Goal: Task Accomplishment & Management: Use online tool/utility

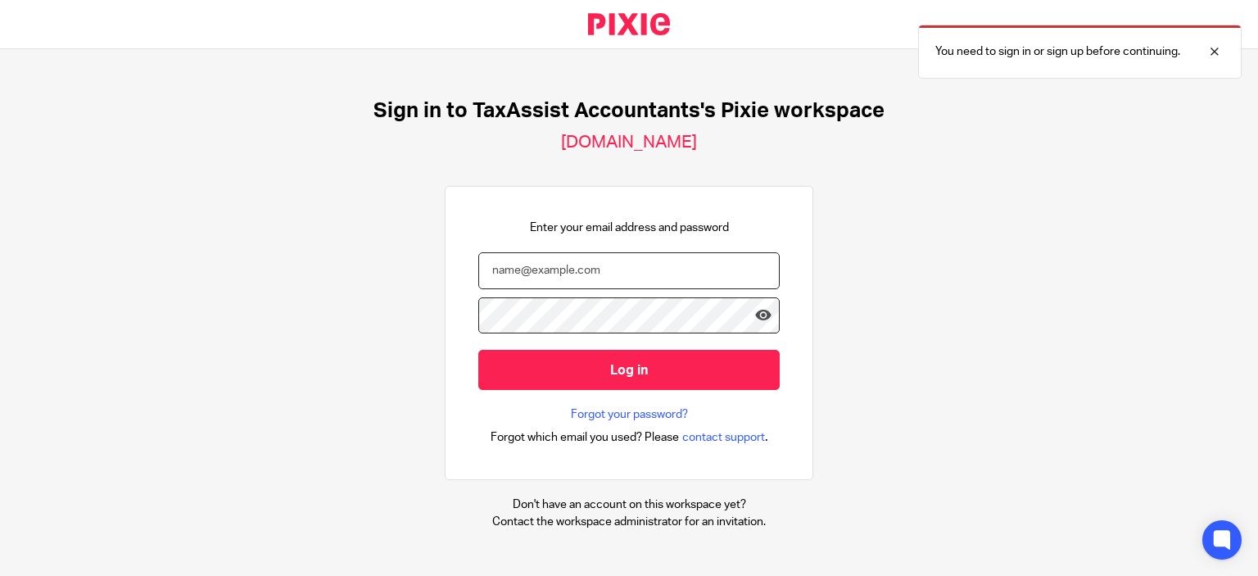
type input "[EMAIL_ADDRESS][DOMAIN_NAME]"
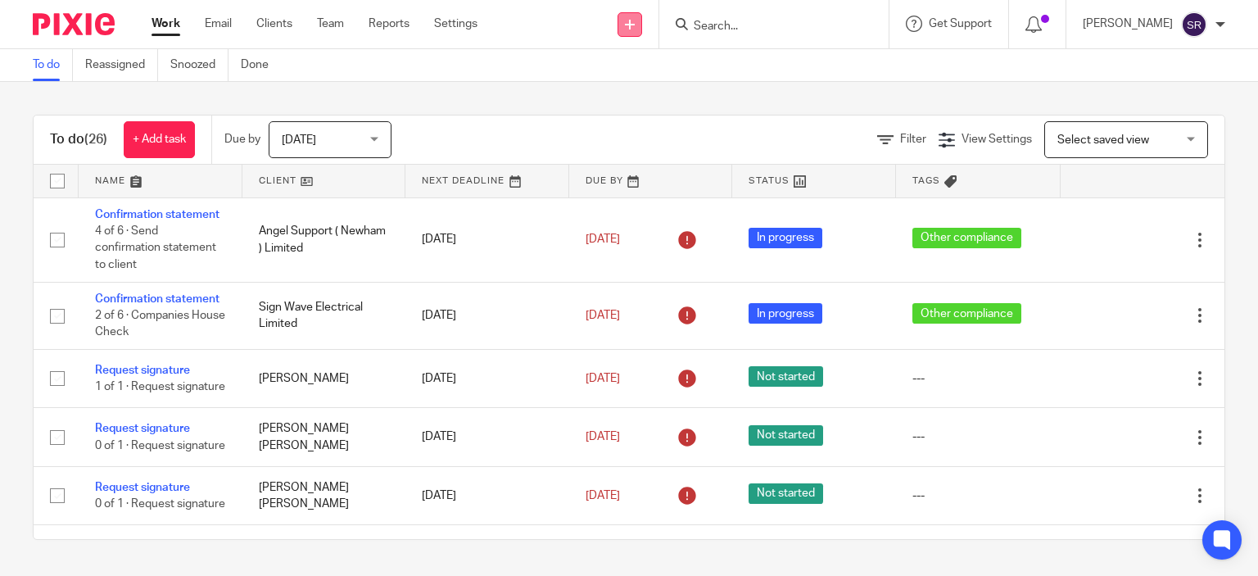
click at [635, 25] on icon at bounding box center [630, 25] width 10 height 10
click at [685, 143] on link "Request signature" at bounding box center [662, 149] width 115 height 24
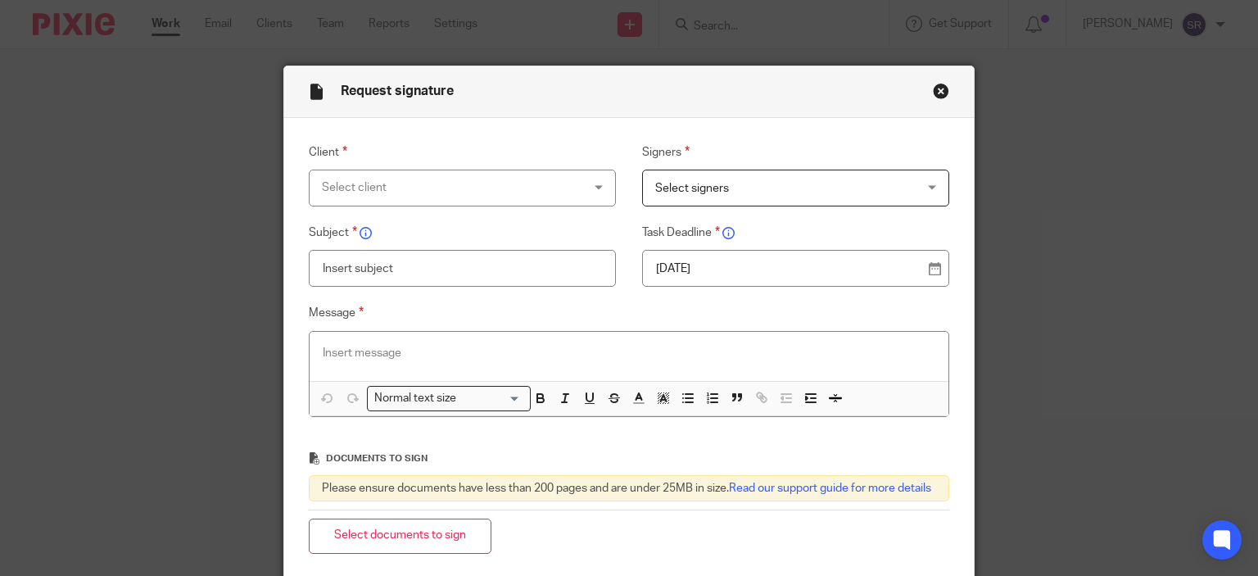
click at [430, 183] on div "Select client" at bounding box center [439, 187] width 235 height 34
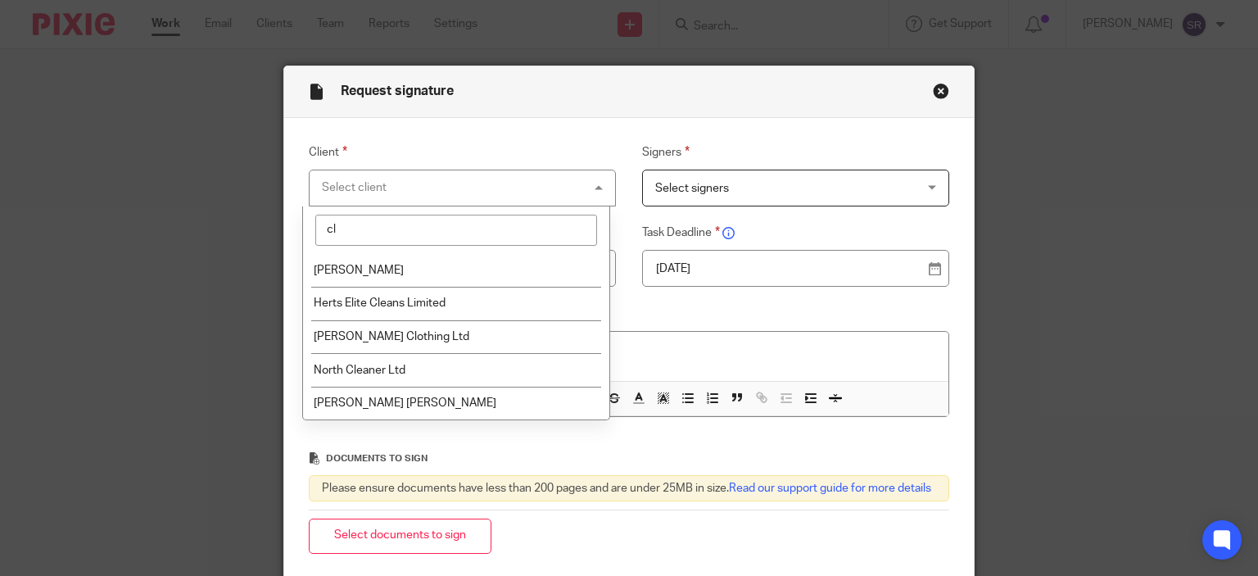
type input "cli"
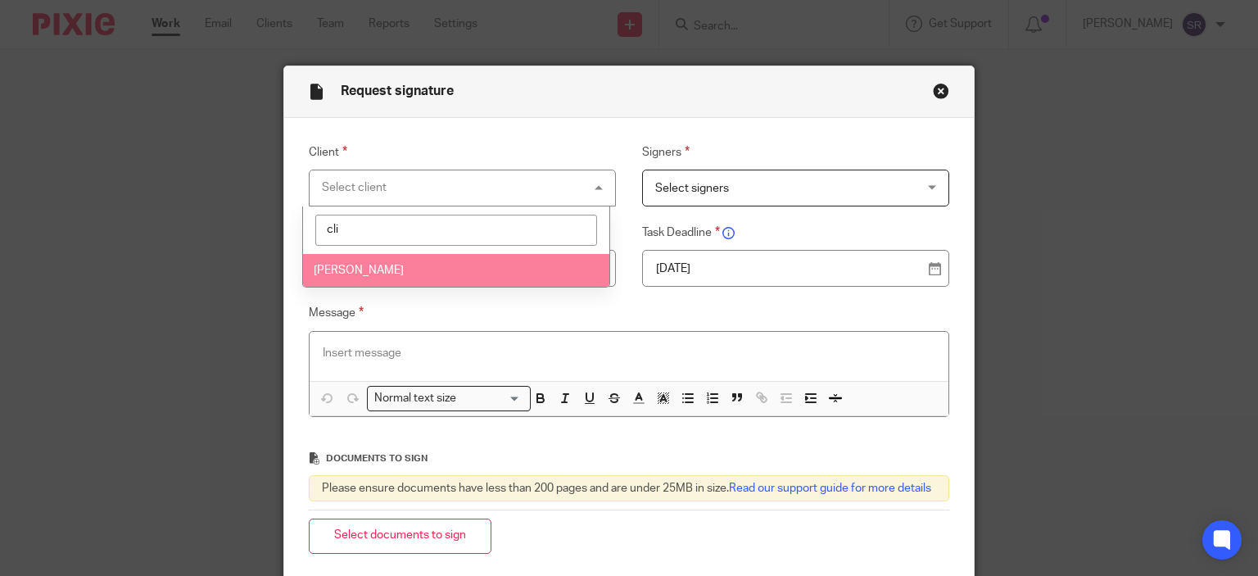
click at [398, 271] on li "[PERSON_NAME]" at bounding box center [456, 271] width 306 height 34
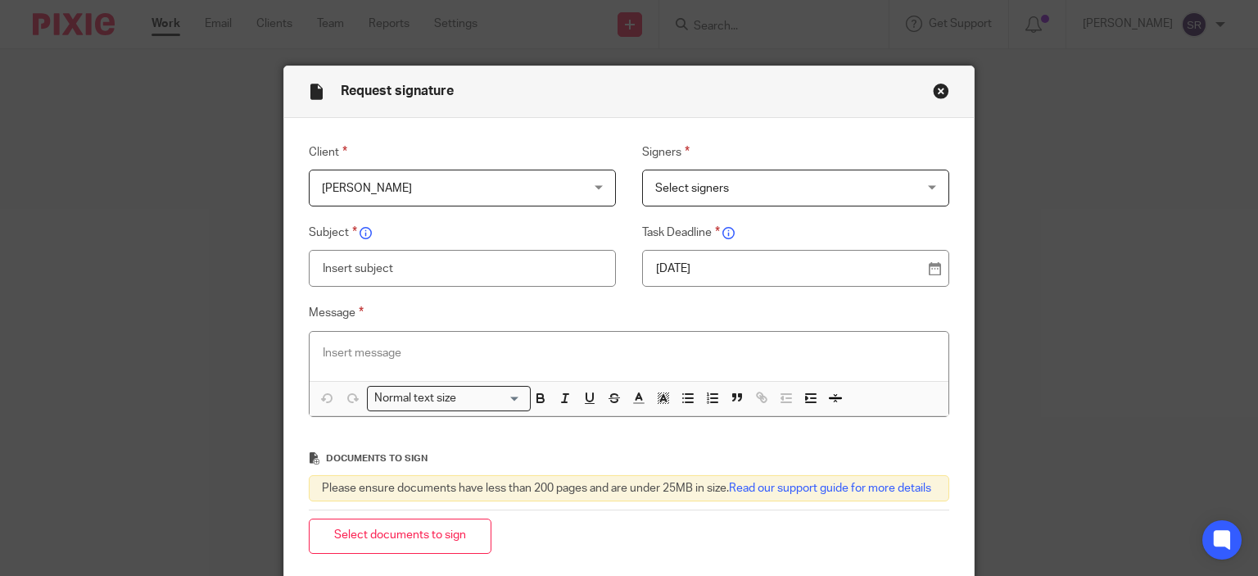
click at [786, 190] on span "Select signers" at bounding box center [772, 187] width 235 height 34
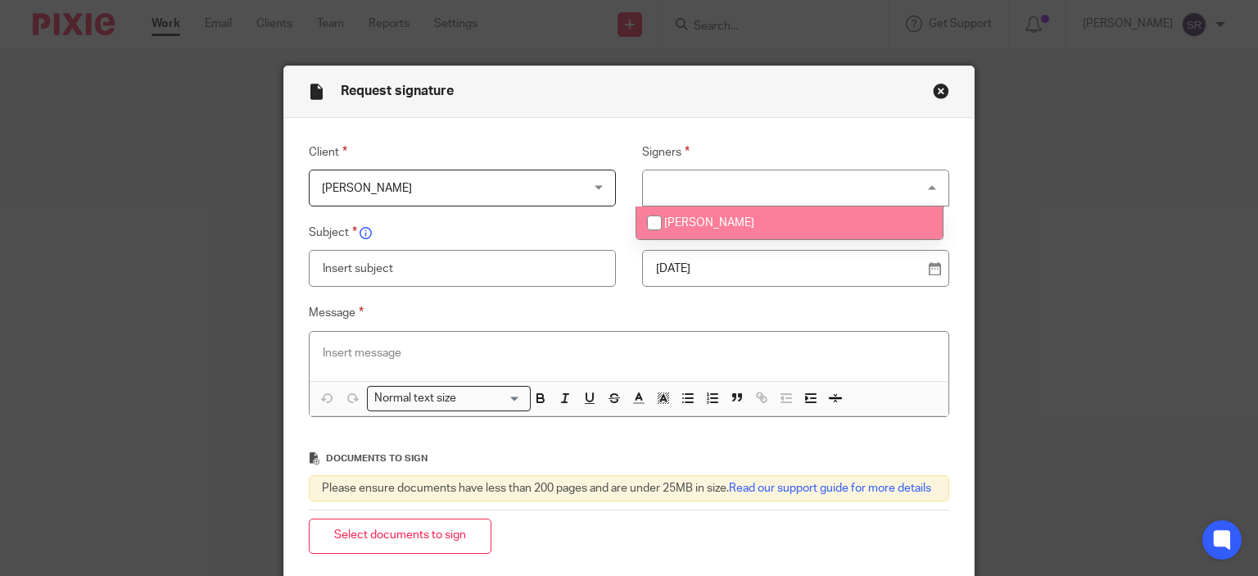
click at [707, 233] on li "[PERSON_NAME]" at bounding box center [789, 223] width 306 height 34
checkbox input "true"
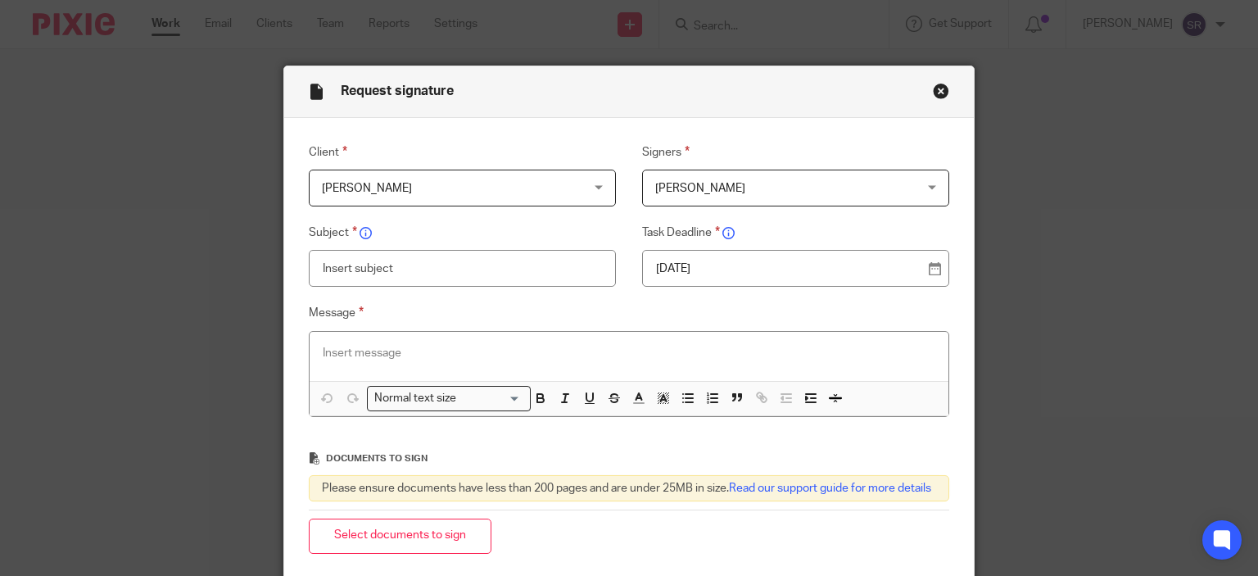
click at [554, 268] on input "text" at bounding box center [463, 268] width 308 height 37
type input "Tax return 2025"
click at [715, 356] on p at bounding box center [629, 353] width 613 height 16
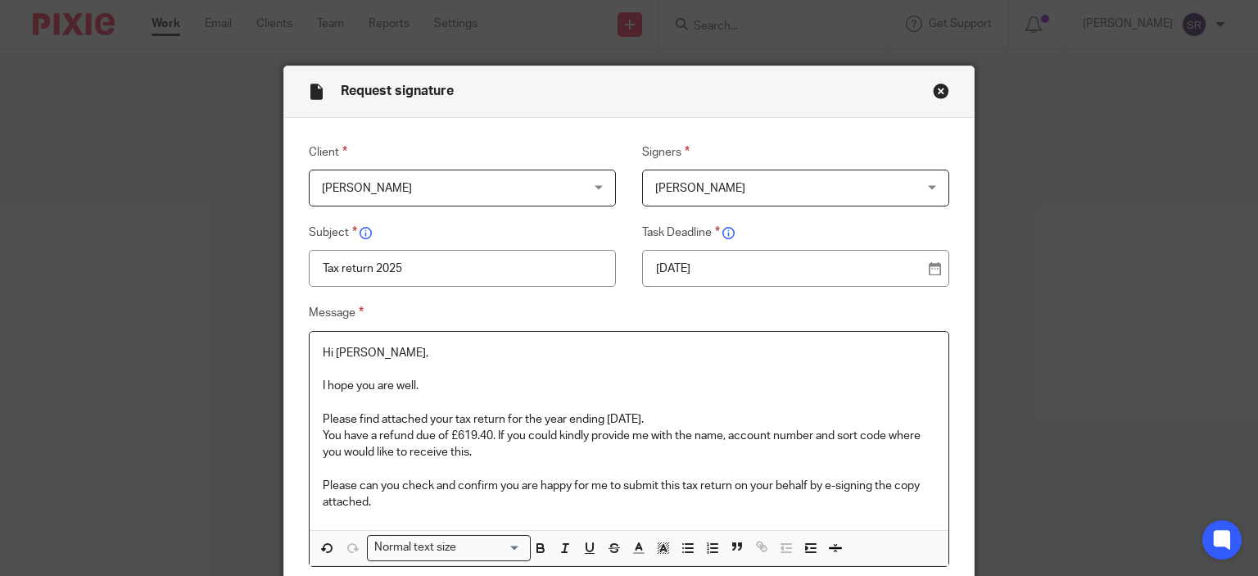
scroll to position [164, 0]
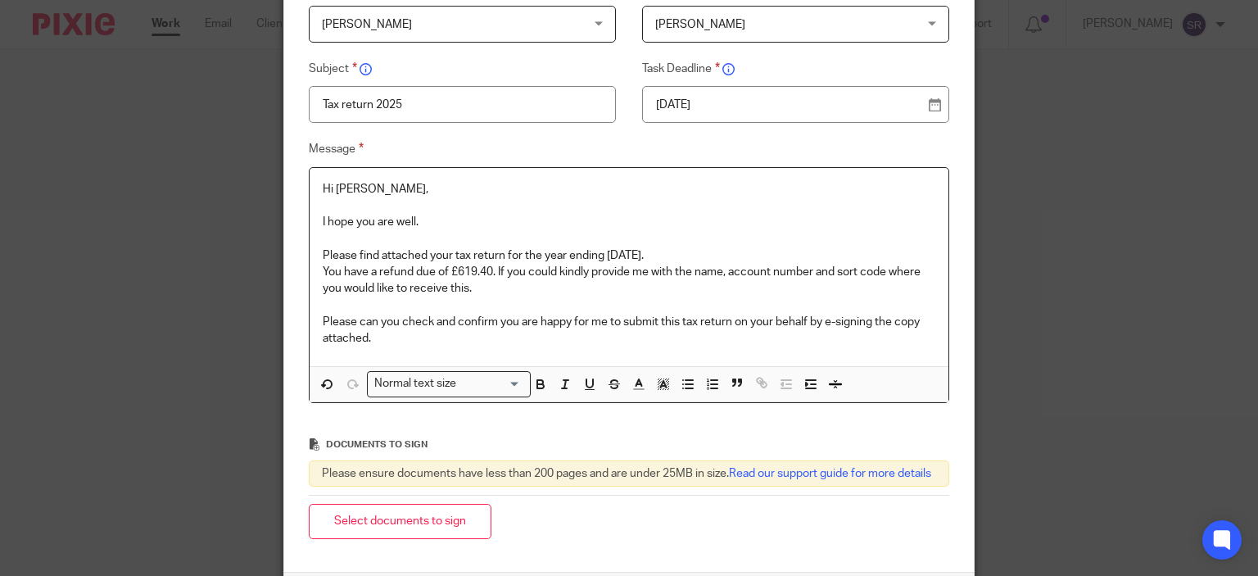
click at [680, 253] on p "Please find attached your tax return for the year ending [DATE]." at bounding box center [629, 255] width 613 height 16
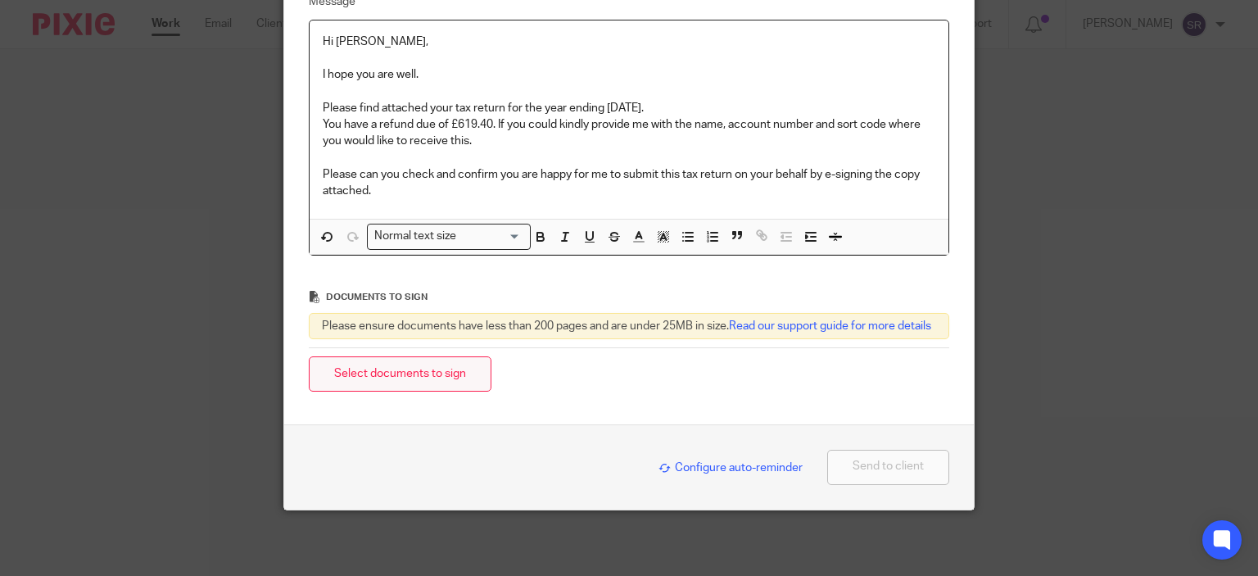
click at [445, 381] on button "Select documents to sign" at bounding box center [400, 373] width 183 height 35
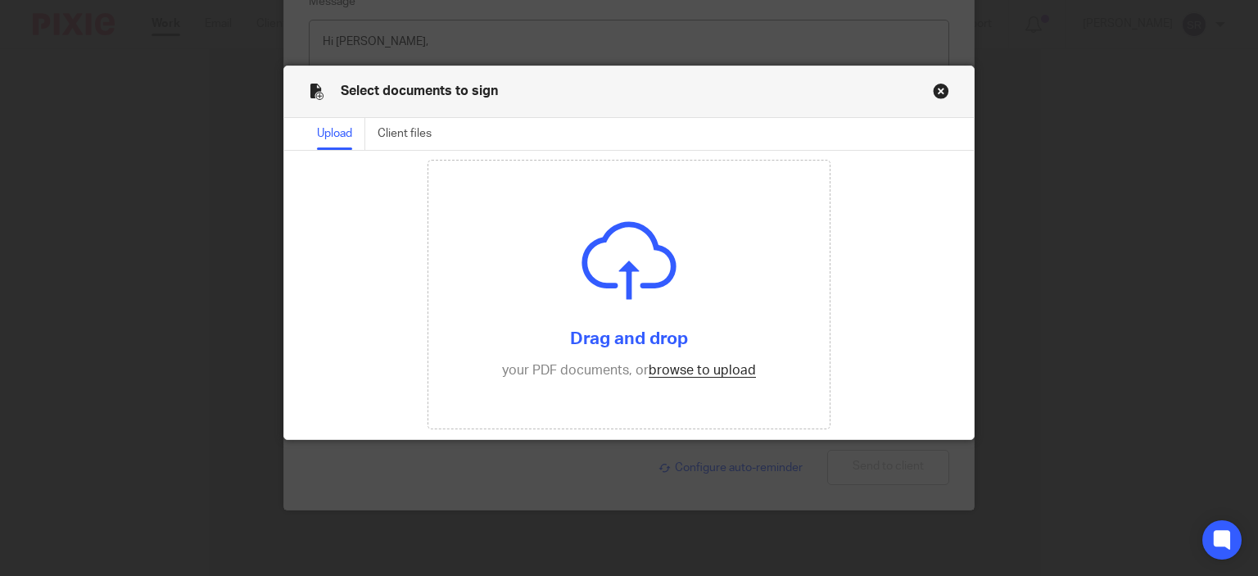
click at [935, 90] on button "Close modal" at bounding box center [941, 91] width 16 height 16
